Goal: Task Accomplishment & Management: Use online tool/utility

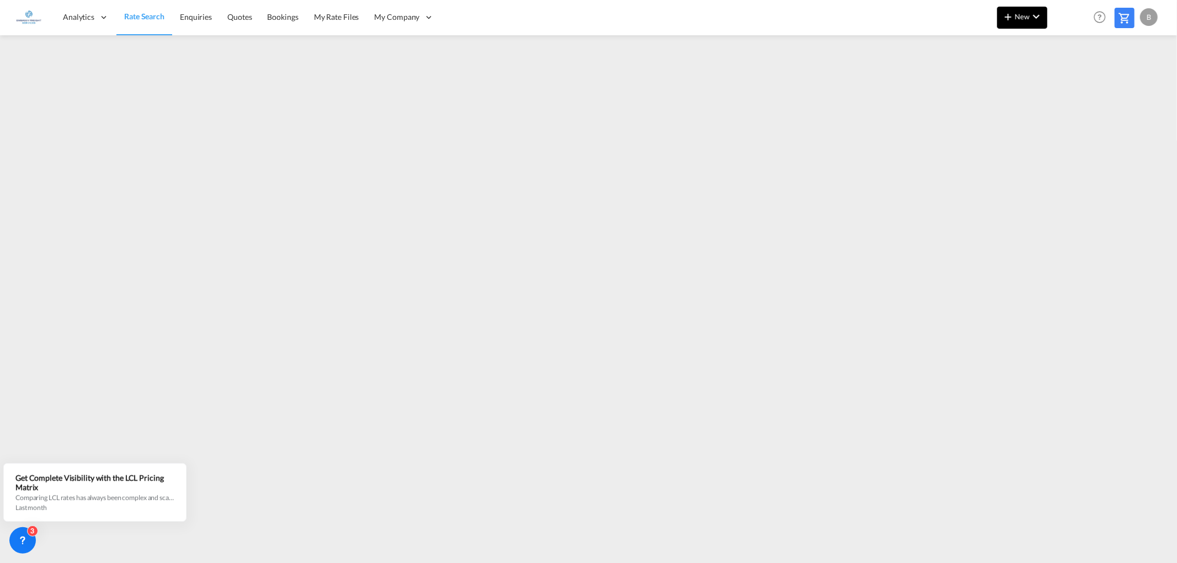
click at [1033, 12] on md-icon "icon-chevron-down" at bounding box center [1036, 16] width 13 height 13
click at [1073, 81] on span "Ratesheet" at bounding box center [1068, 83] width 12 height 22
click at [1039, 17] on md-icon "icon-chevron-down" at bounding box center [1036, 16] width 13 height 13
click at [1074, 78] on span "Ratesheet" at bounding box center [1068, 83] width 12 height 22
